Goal: Information Seeking & Learning: Compare options

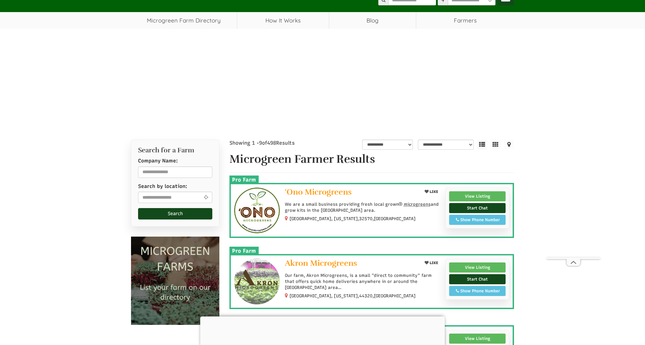
scroll to position [42, 0]
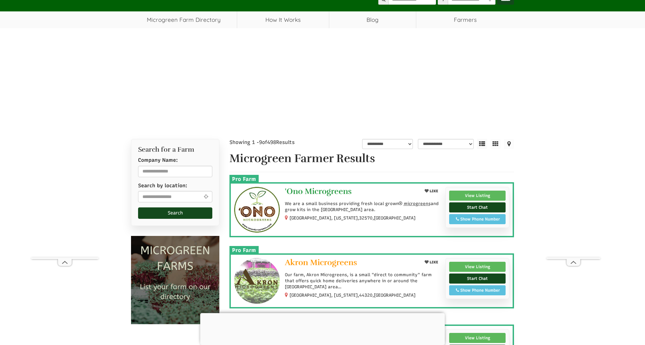
click at [303, 193] on span "'Ono Microgreens" at bounding box center [318, 191] width 67 height 10
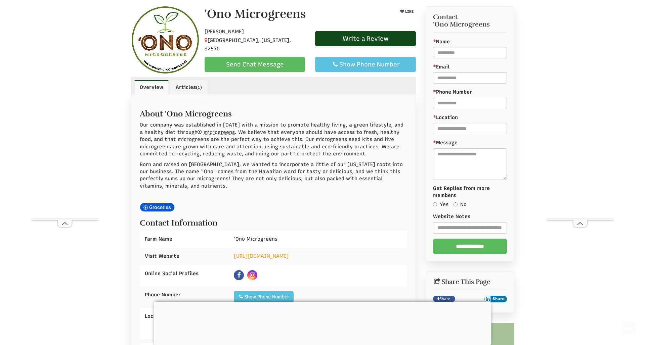
scroll to position [237, 0]
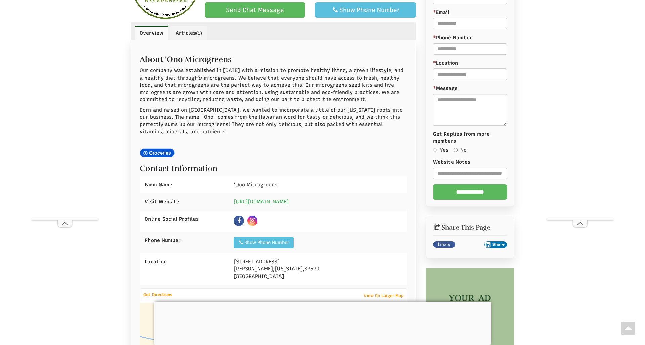
click at [288, 199] on link "https://www.onomicrogreens.com" at bounding box center [261, 202] width 55 height 6
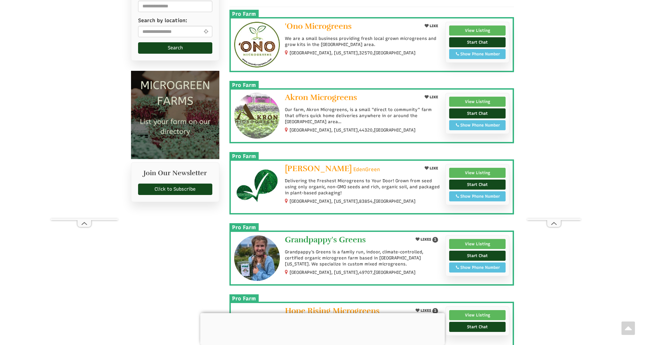
scroll to position [209, 0]
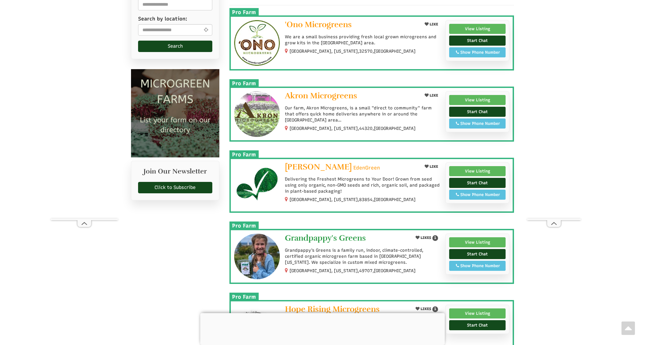
click at [312, 240] on span "Grandpappy's Greens" at bounding box center [325, 238] width 81 height 10
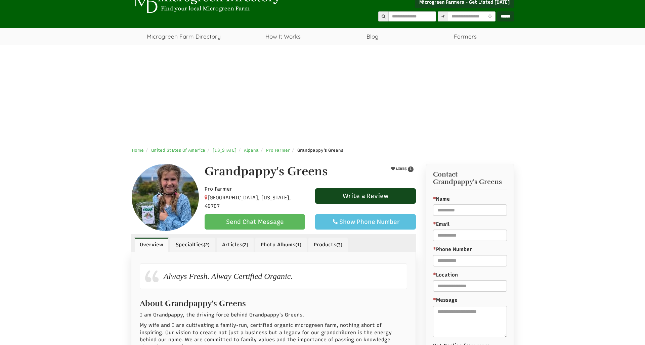
select select "Language Translate Widget"
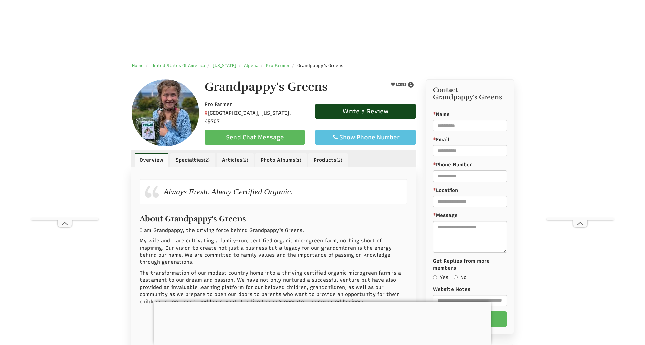
scroll to position [110, 0]
click at [328, 160] on link "Products (3)" at bounding box center [327, 160] width 39 height 14
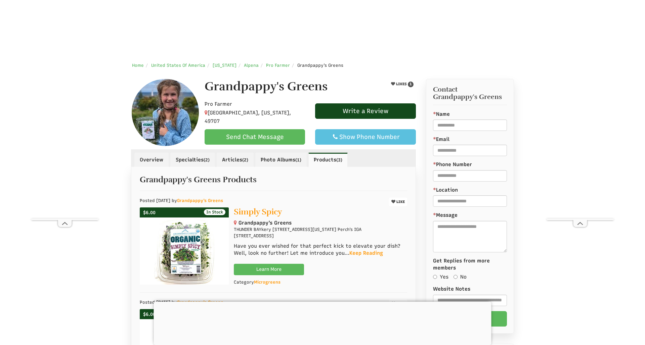
click at [189, 255] on img at bounding box center [184, 251] width 61 height 67
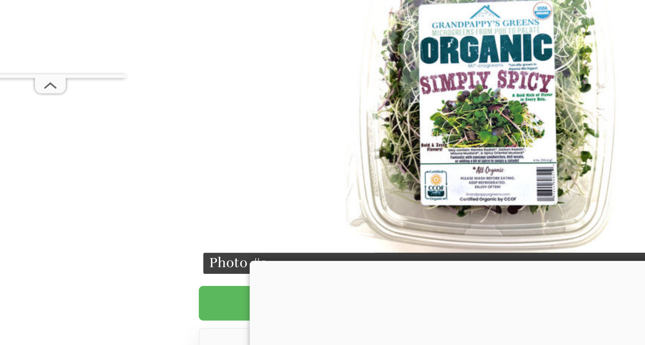
scroll to position [182, 0]
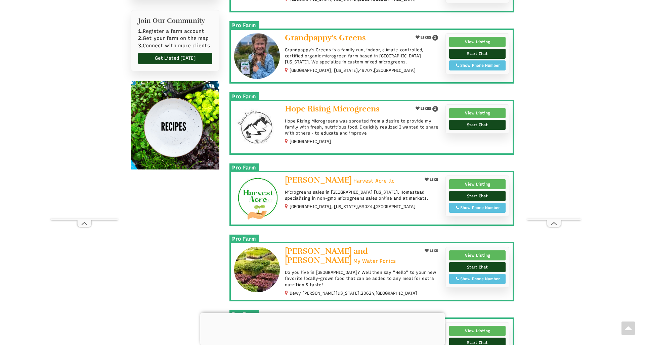
scroll to position [410, 0]
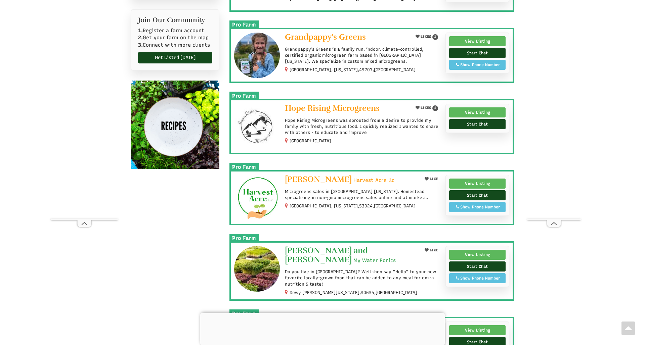
click at [368, 248] on span "[PERSON_NAME] and [PERSON_NAME]" at bounding box center [326, 254] width 83 height 19
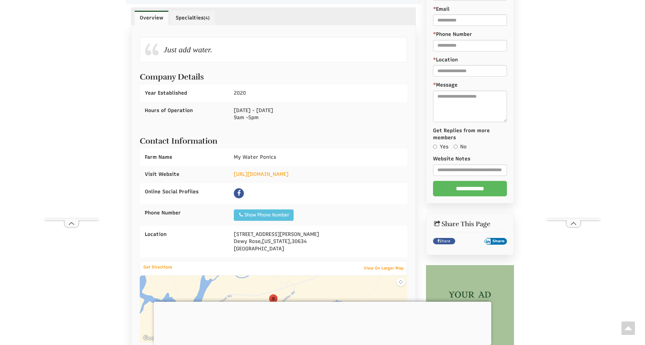
scroll to position [394, 0]
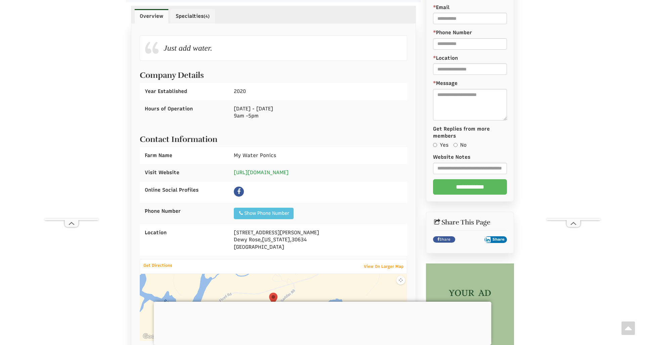
click at [288, 170] on link "https://www.mywaterponics.com/" at bounding box center [261, 173] width 55 height 6
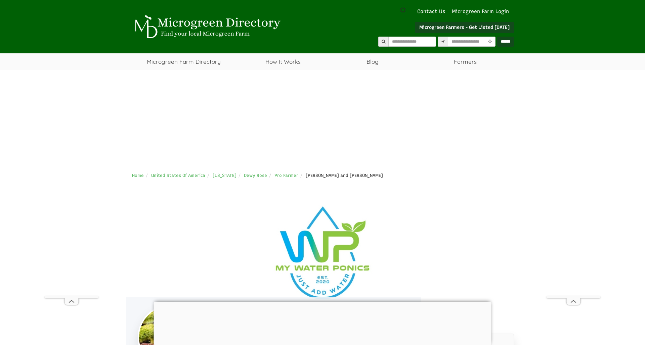
scroll to position [0, 0]
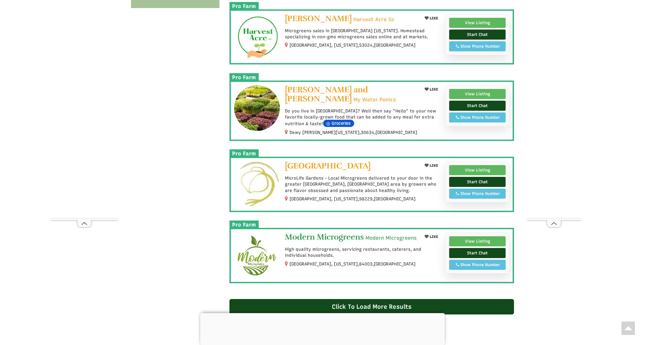
click at [333, 235] on span "Modern Microgreens" at bounding box center [324, 237] width 79 height 10
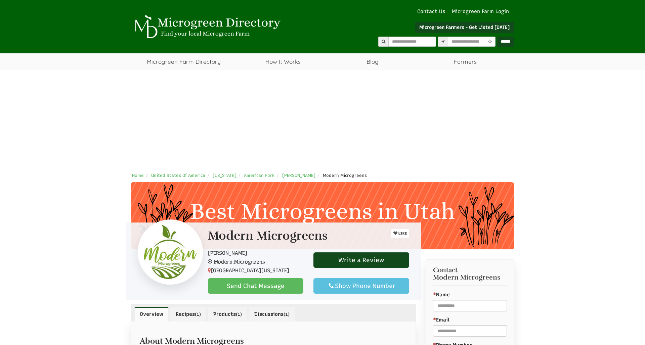
select select "Language Translate Widget"
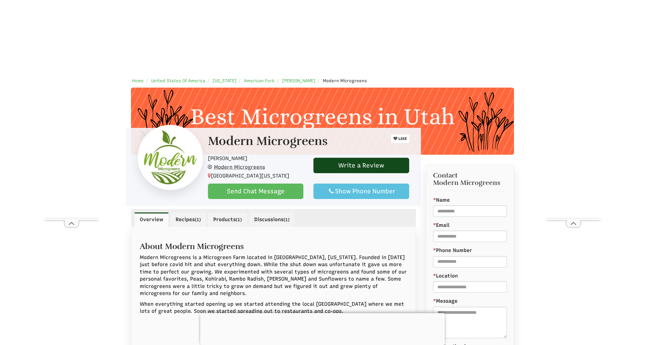
scroll to position [96, 0]
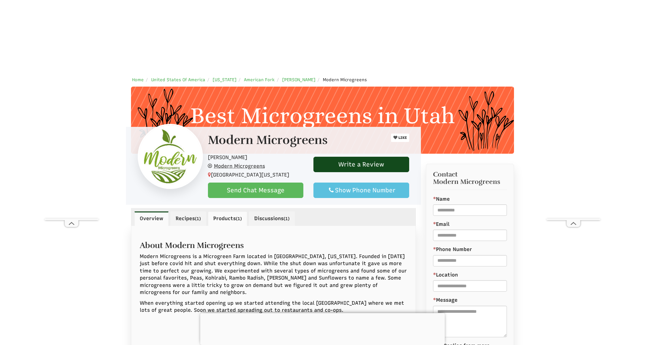
click at [239, 212] on link "Products (1)" at bounding box center [227, 219] width 39 height 14
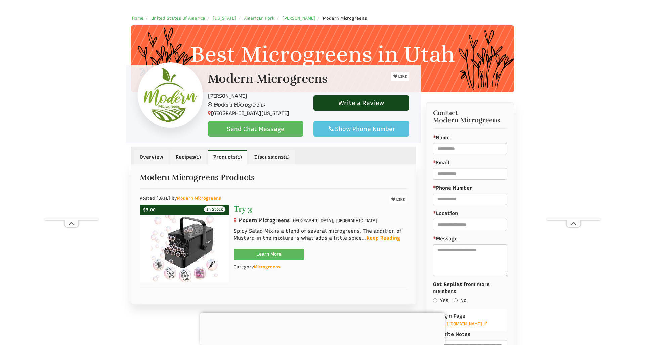
scroll to position [157, 0]
click at [152, 157] on link "Overview" at bounding box center [151, 157] width 34 height 14
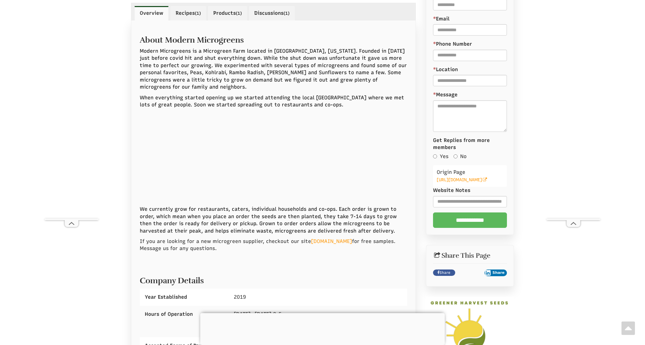
scroll to position [304, 0]
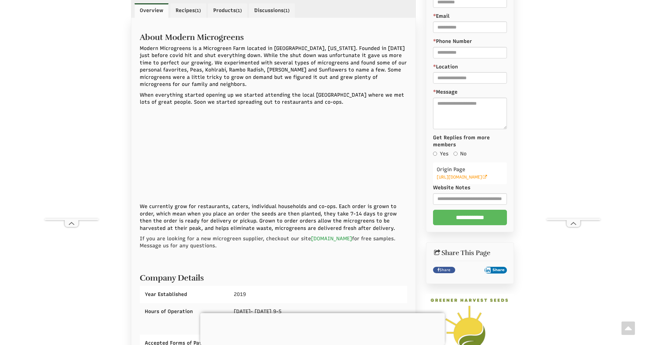
click at [333, 236] on link "www.ModernMicrogreens.us" at bounding box center [331, 239] width 41 height 6
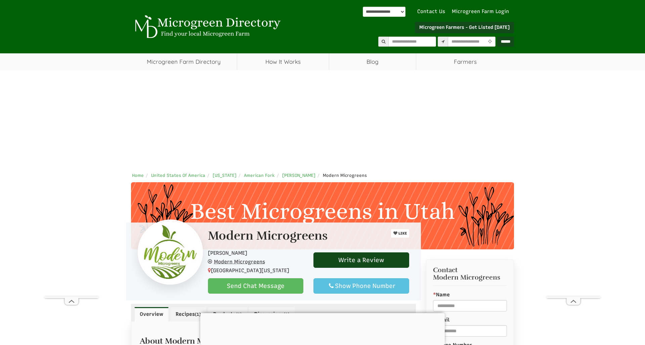
scroll to position [0, 0]
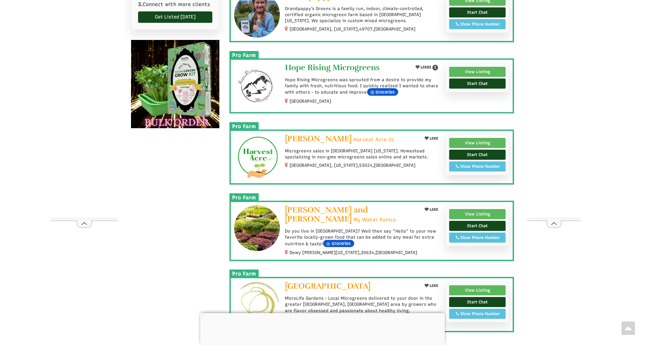
click at [320, 66] on span "Hope Rising Microgreens" at bounding box center [332, 67] width 95 height 10
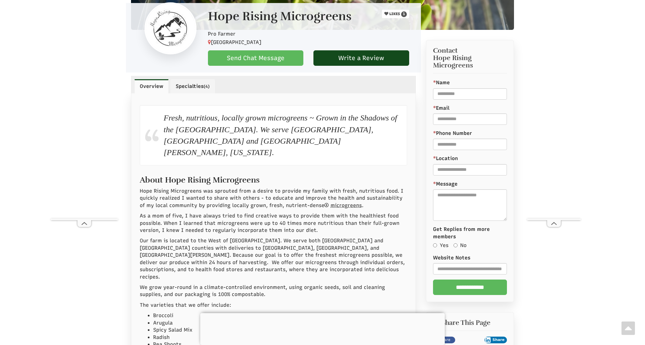
scroll to position [304, 0]
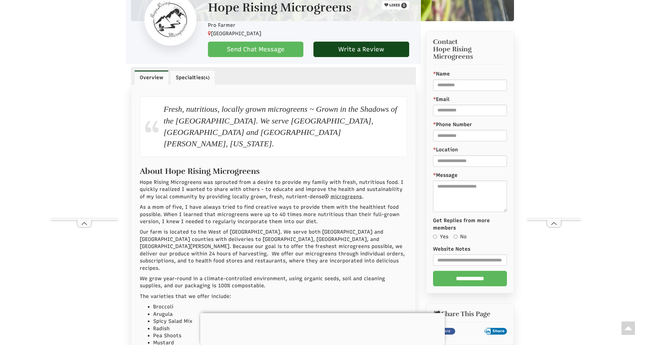
click at [202, 76] on link "Specialties (4)" at bounding box center [192, 78] width 45 height 14
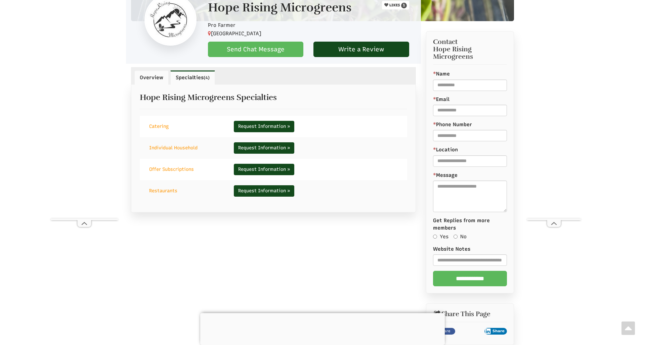
click at [152, 75] on link "Overview" at bounding box center [151, 78] width 34 height 14
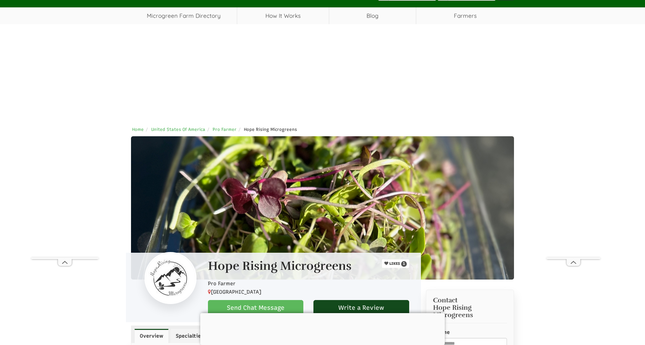
scroll to position [46, 0]
